Goal: Check status

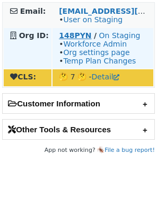
click at [69, 34] on strong "148PYN" at bounding box center [75, 35] width 32 height 8
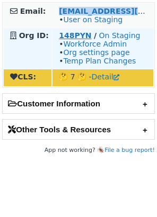
click at [66, 34] on strong "148PYN" at bounding box center [75, 35] width 32 height 8
click at [85, 35] on strong "148PYN" at bounding box center [75, 35] width 32 height 8
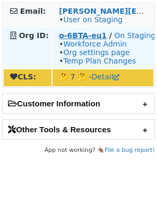
click at [77, 38] on strong "o-6BTA-eu1" at bounding box center [83, 35] width 48 height 8
click at [61, 35] on strong "o-6BTA-eu1" at bounding box center [83, 35] width 48 height 8
